Goal: Find contact information: Find contact information

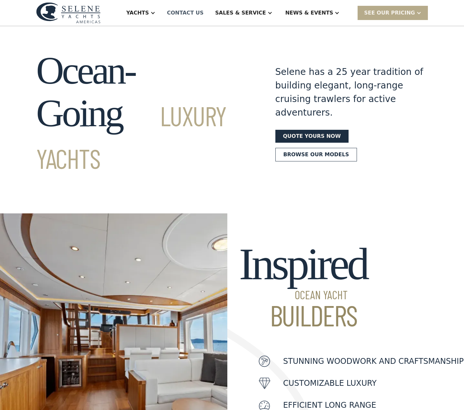
click at [204, 14] on div "Contact US" at bounding box center [185, 13] width 37 height 8
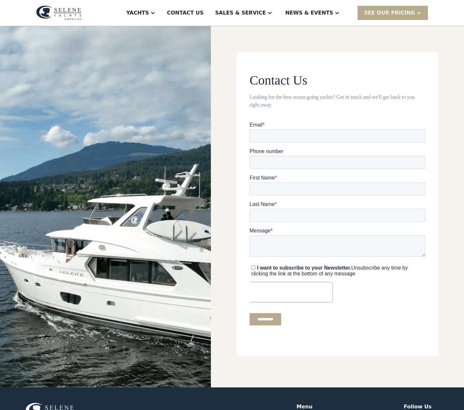
click at [316, 39] on div "Contact Us Looking for the best ocean-going yachts? Get in touch and we'll get …" at bounding box center [337, 206] width 253 height 361
